Goal: Transaction & Acquisition: Download file/media

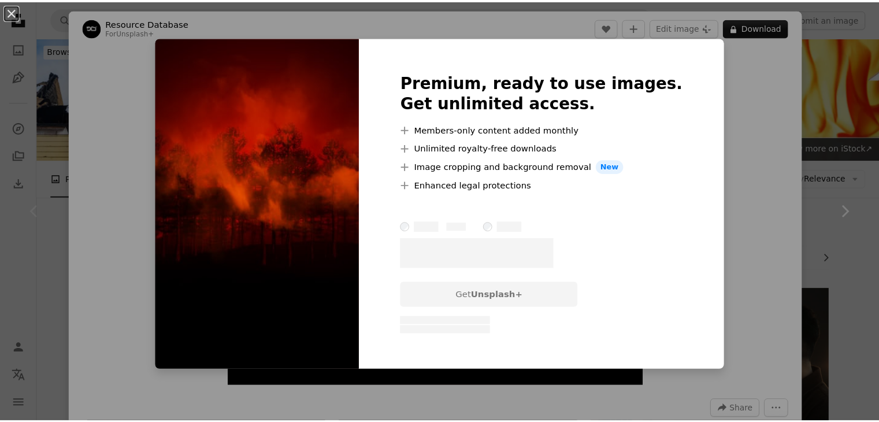
scroll to position [114, 0]
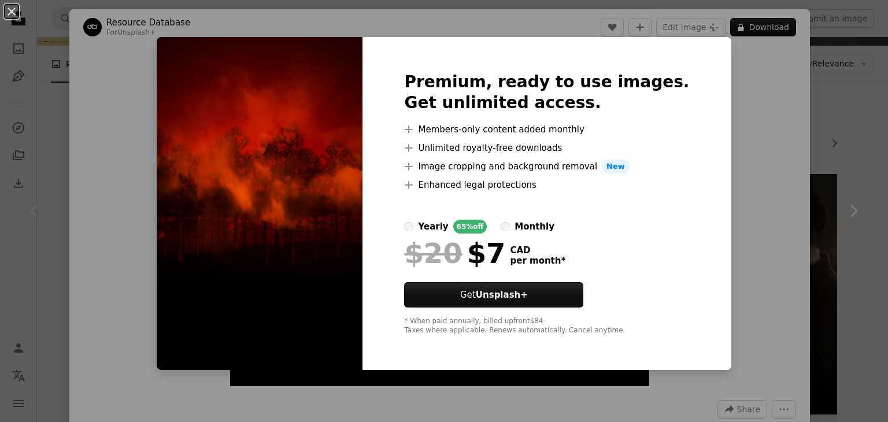
click at [712, 127] on div "An X shape Premium, ready to use images. Get unlimited access. A plus sign Memb…" at bounding box center [444, 211] width 888 height 422
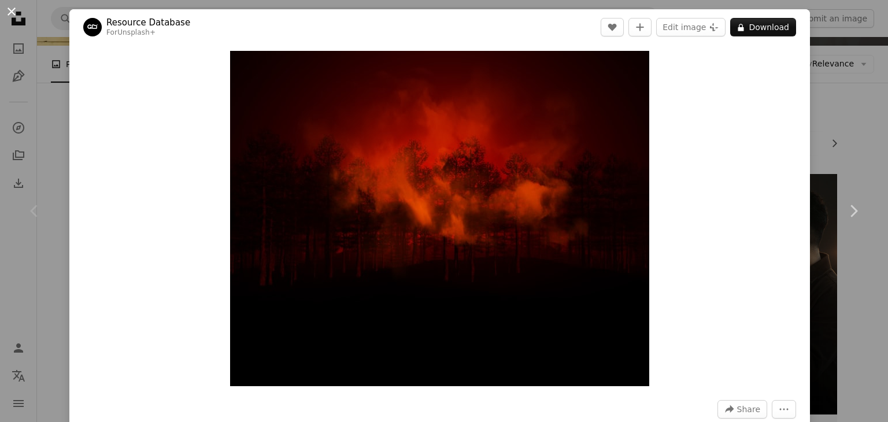
click at [5, 8] on button "An X shape" at bounding box center [12, 12] width 14 height 14
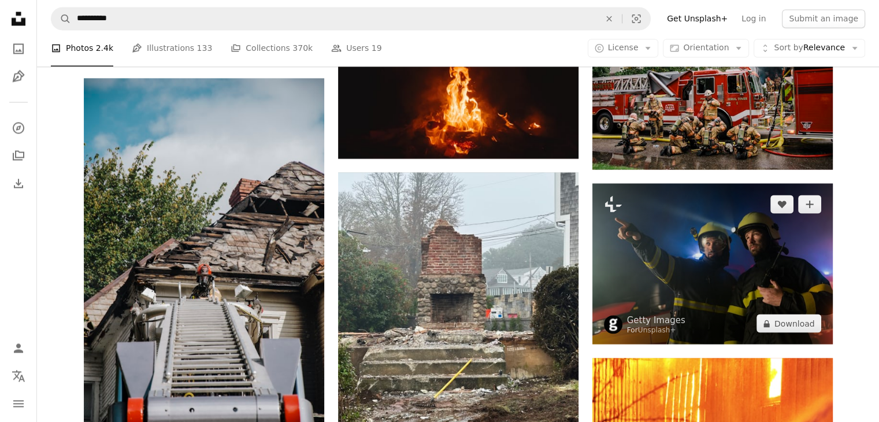
scroll to position [2021, 0]
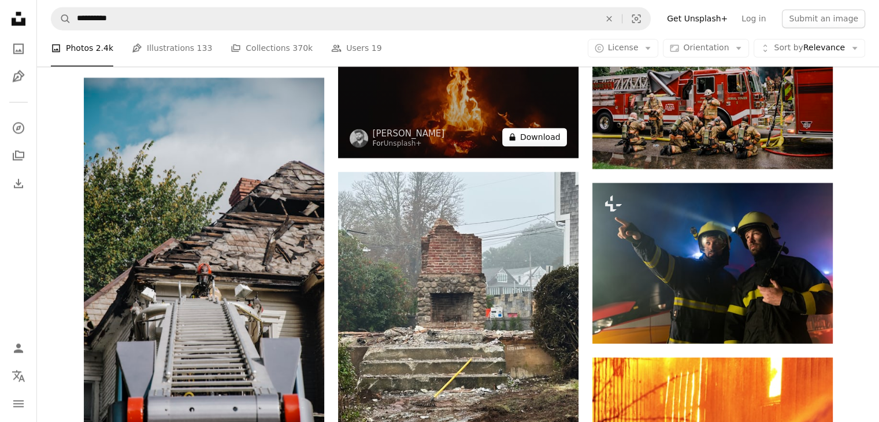
click at [552, 142] on button "A lock Download" at bounding box center [534, 137] width 65 height 18
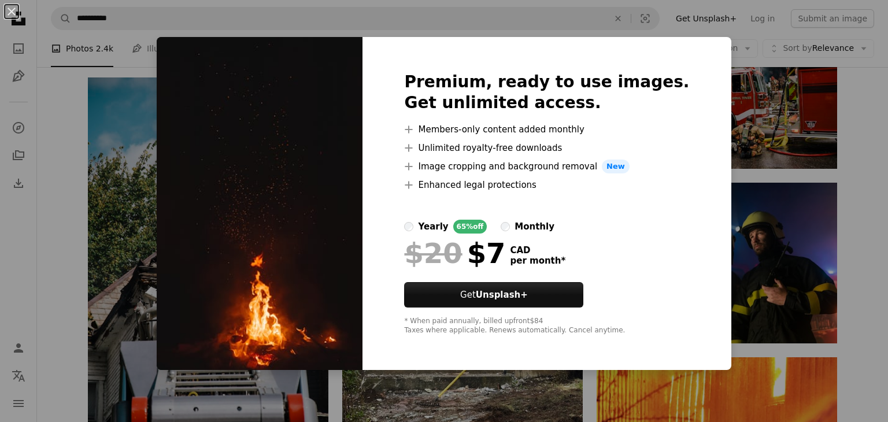
click at [745, 105] on div "An X shape Premium, ready to use images. Get unlimited access. A plus sign Memb…" at bounding box center [444, 211] width 888 height 422
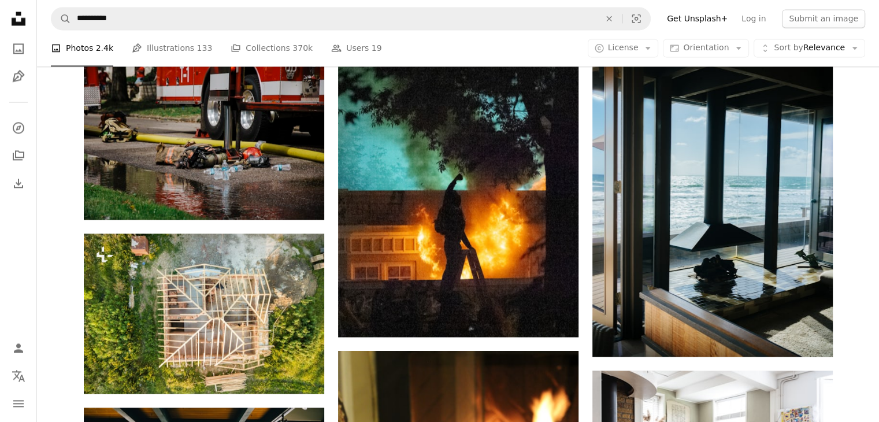
scroll to position [6182, 0]
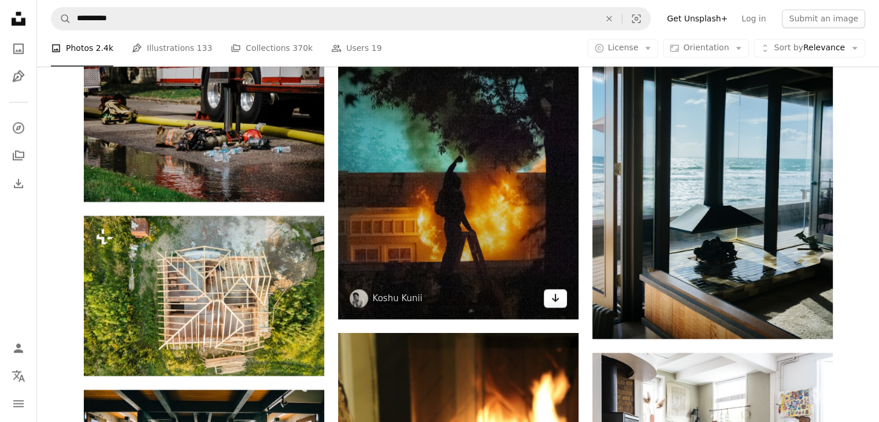
click at [555, 294] on icon "Download" at bounding box center [555, 298] width 8 height 8
